Goal: Check status: Check status

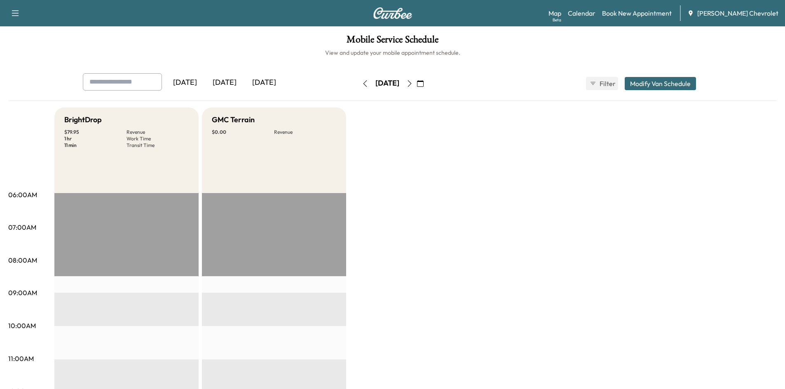
click at [231, 86] on div "[DATE]" at bounding box center [225, 82] width 40 height 19
click at [263, 89] on div "[DATE]" at bounding box center [264, 82] width 40 height 19
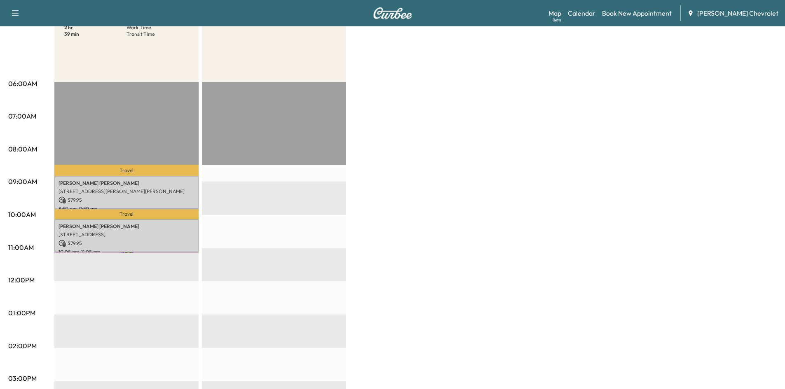
scroll to position [124, 0]
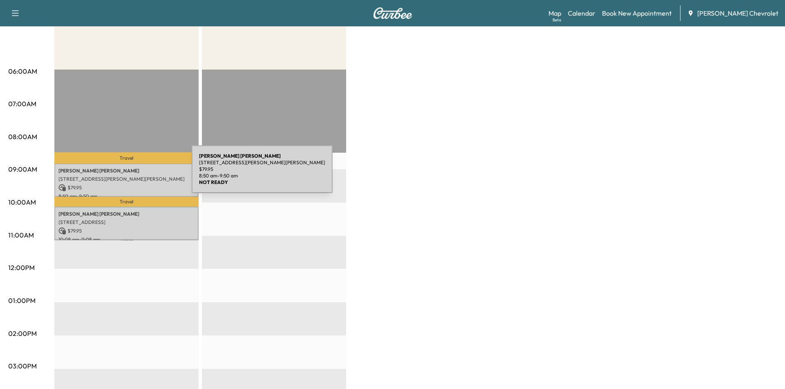
click at [130, 174] on div "[PERSON_NAME] [STREET_ADDRESS][PERSON_NAME][PERSON_NAME] $ 79.95 8:50 am - 9:50…" at bounding box center [126, 180] width 144 height 33
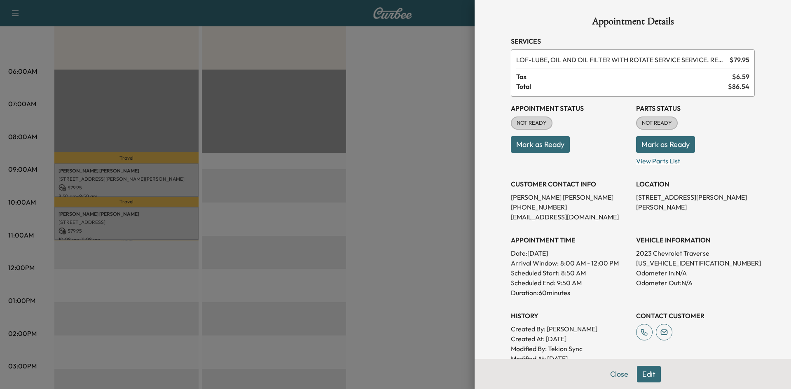
click at [651, 160] on p "View Parts List" at bounding box center [695, 159] width 119 height 13
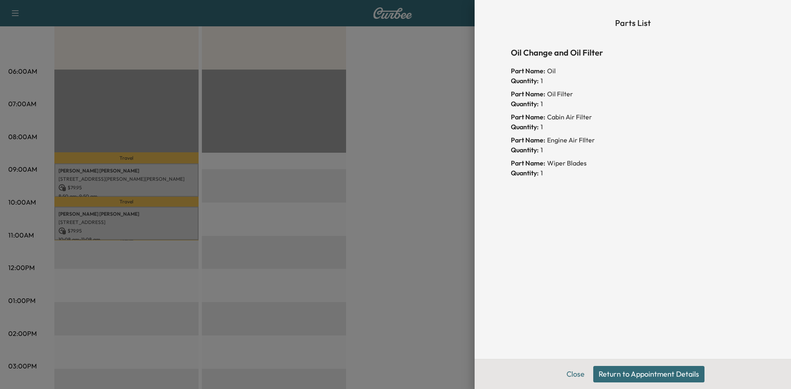
click at [428, 112] on div at bounding box center [395, 194] width 791 height 389
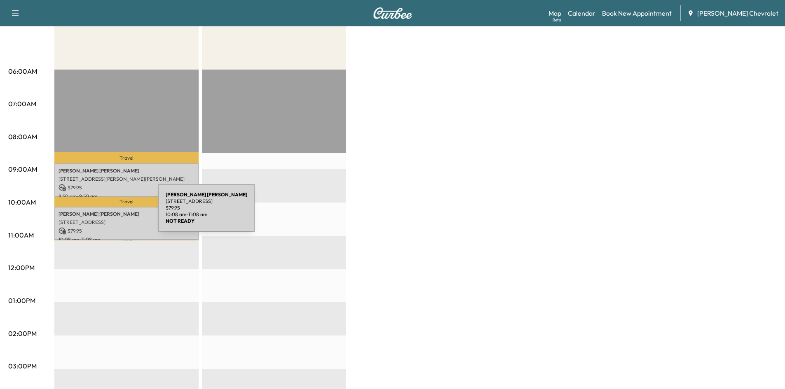
click at [96, 213] on p "[PERSON_NAME]" at bounding box center [126, 214] width 136 height 7
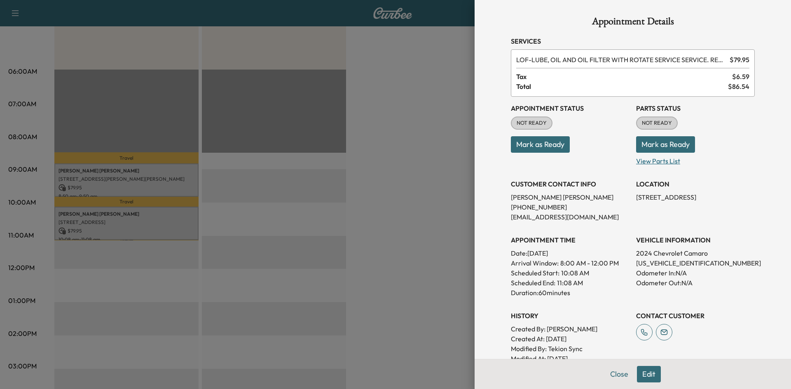
click at [652, 159] on p "View Parts List" at bounding box center [695, 159] width 119 height 13
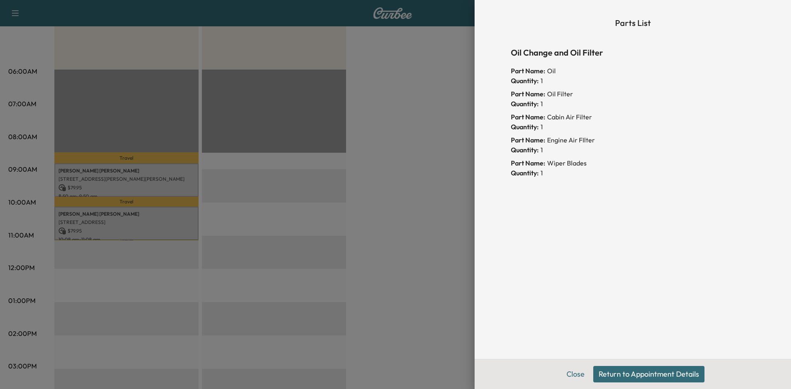
click at [412, 139] on div at bounding box center [395, 194] width 791 height 389
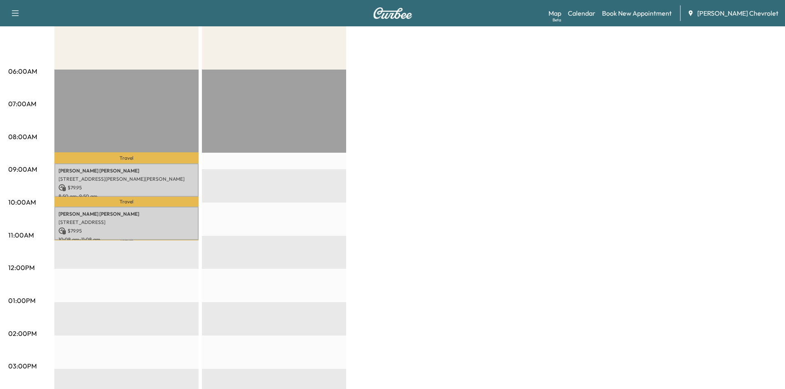
scroll to position [0, 0]
